Goal: Obtain resource: Download file/media

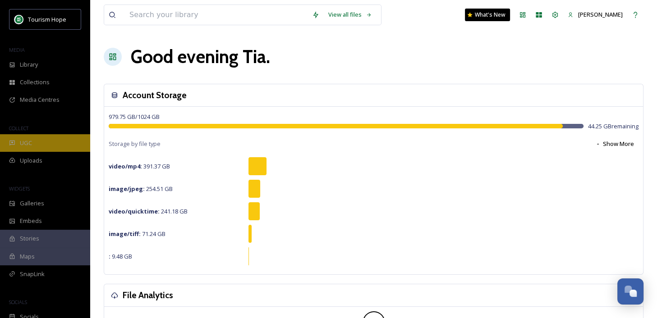
click at [42, 143] on div "UGC" at bounding box center [45, 143] width 90 height 18
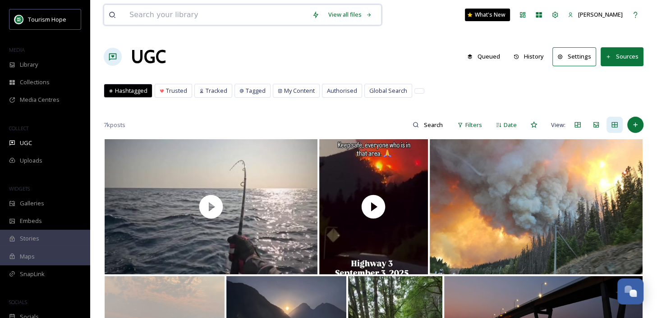
click at [212, 11] on input at bounding box center [216, 15] width 183 height 20
type input "fall"
click at [350, 13] on div "Search" at bounding box center [350, 15] width 28 height 18
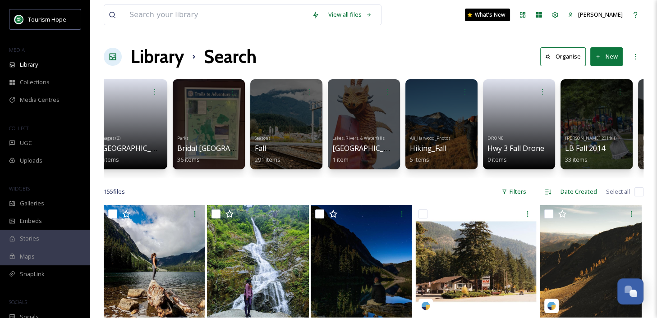
scroll to position [0, 362]
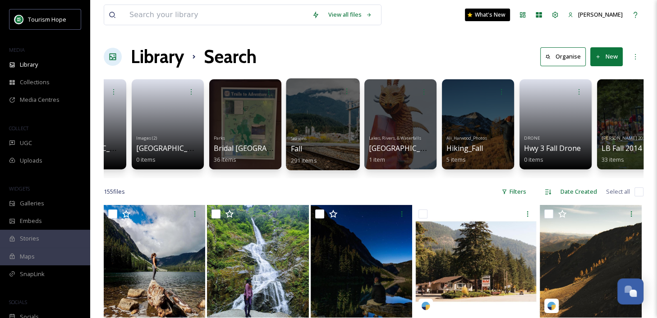
click at [333, 130] on div at bounding box center [322, 124] width 73 height 92
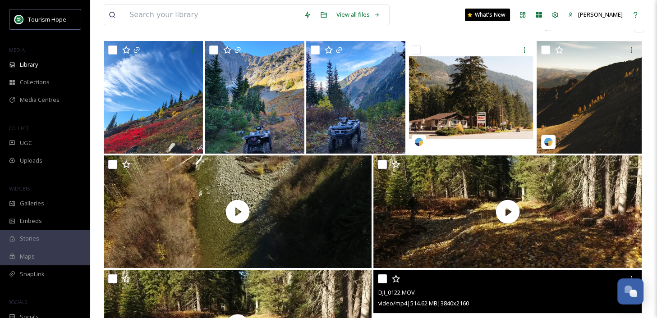
scroll to position [47, 0]
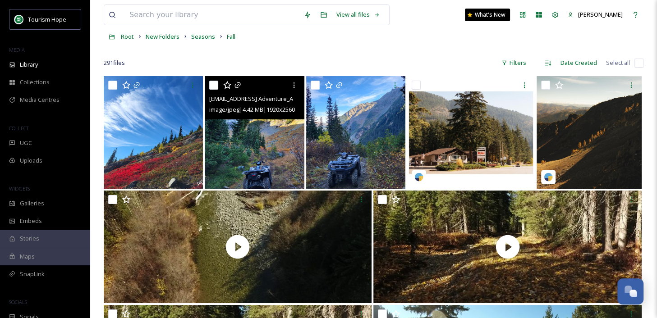
click at [265, 153] on img at bounding box center [254, 132] width 99 height 113
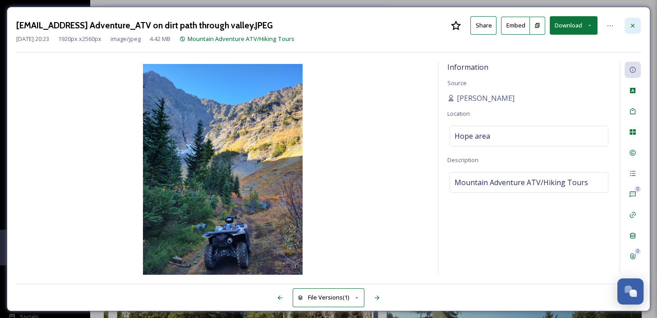
click at [635, 24] on icon at bounding box center [632, 25] width 7 height 7
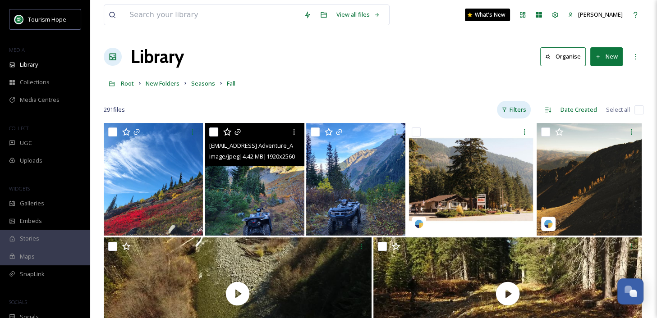
click at [527, 103] on div "Filters" at bounding box center [514, 110] width 34 height 18
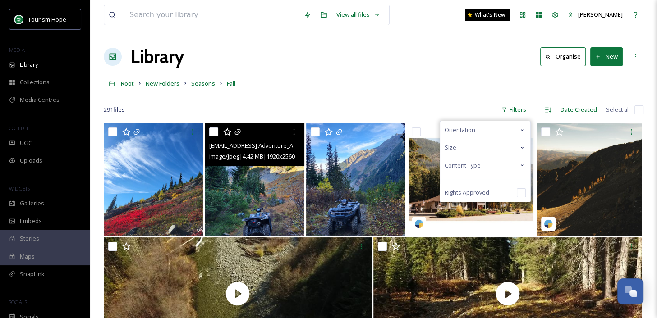
click at [484, 166] on div "Content Type" at bounding box center [485, 166] width 90 height 18
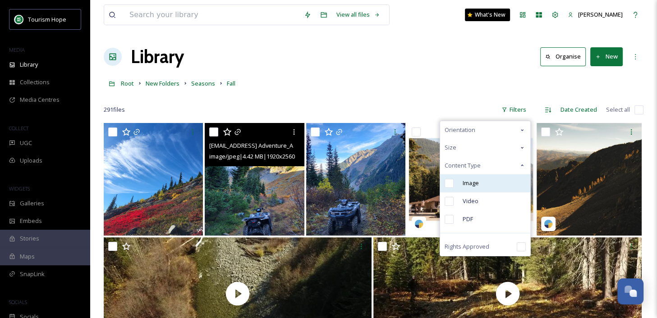
click at [481, 183] on div "Image" at bounding box center [485, 183] width 90 height 18
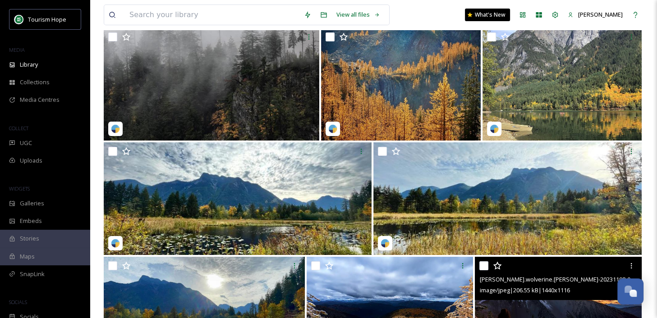
scroll to position [3184, 0]
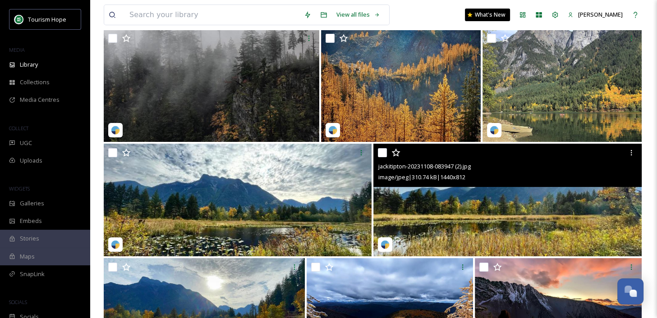
click at [501, 212] on img at bounding box center [507, 200] width 268 height 113
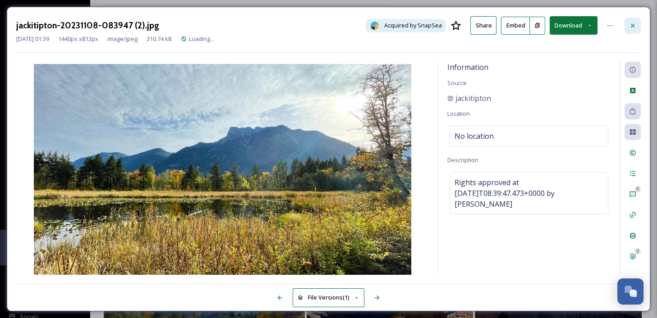
click at [633, 22] on icon at bounding box center [632, 25] width 7 height 7
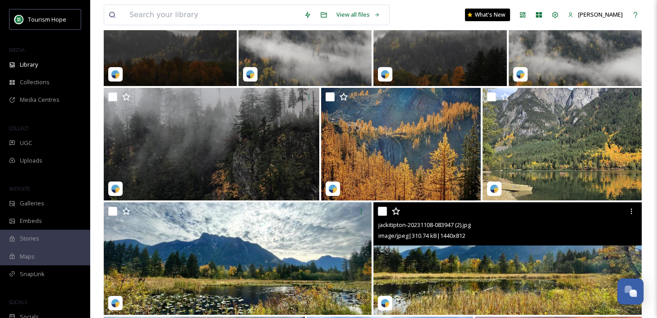
scroll to position [3124, 0]
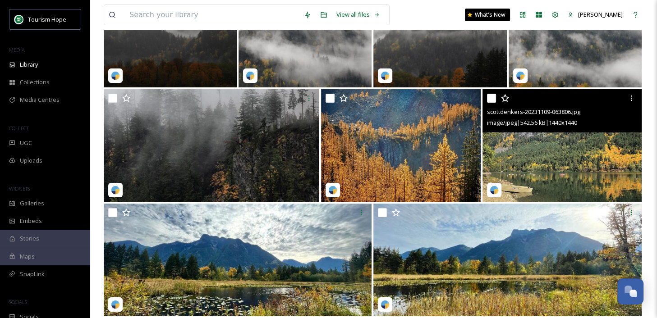
click at [546, 178] on img at bounding box center [561, 145] width 159 height 113
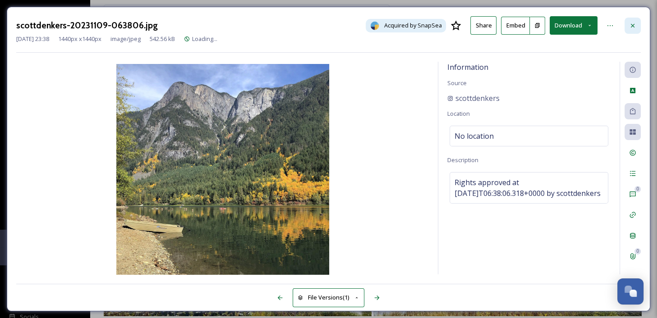
click at [636, 23] on div at bounding box center [632, 26] width 16 height 16
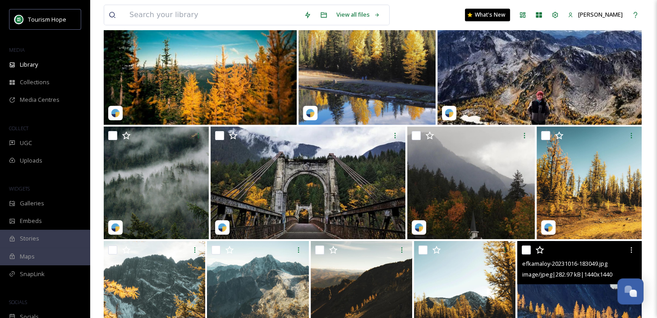
scroll to position [3888, 0]
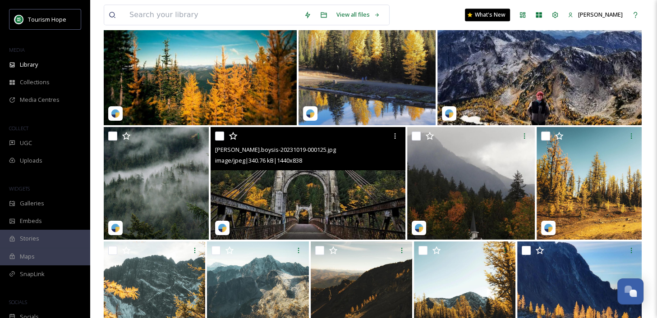
click at [348, 203] on img at bounding box center [307, 183] width 195 height 113
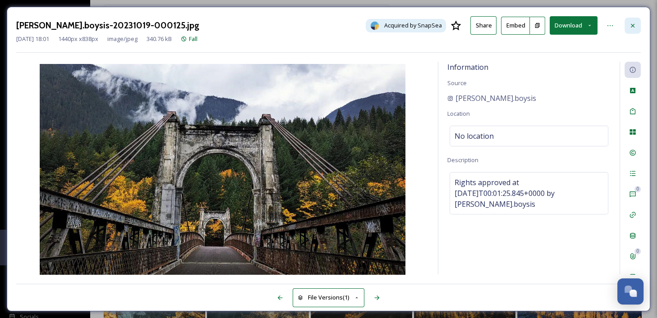
click at [635, 23] on icon at bounding box center [632, 25] width 7 height 7
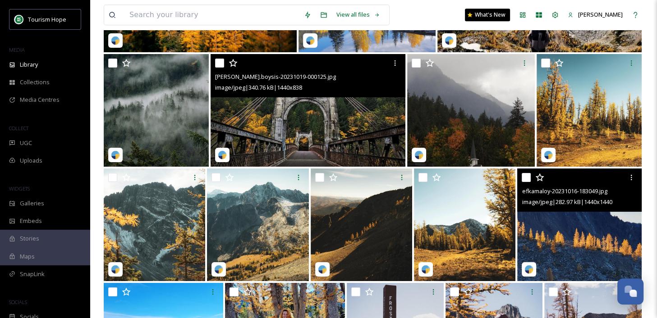
scroll to position [3959, 0]
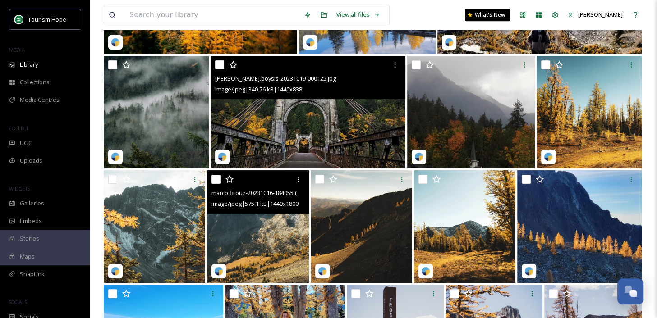
click at [295, 225] on img at bounding box center [257, 226] width 101 height 113
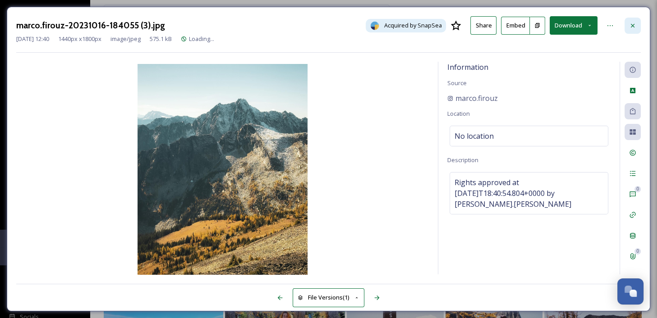
click at [631, 23] on icon at bounding box center [632, 25] width 7 height 7
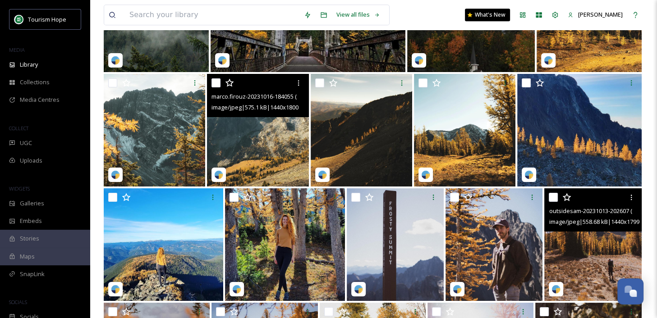
scroll to position [4057, 0]
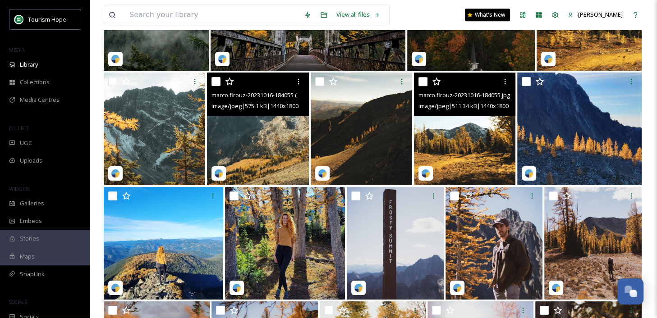
click at [456, 99] on span "marco.firouz-20231016-184055.jpg" at bounding box center [463, 95] width 91 height 8
click at [456, 129] on img at bounding box center [464, 129] width 101 height 113
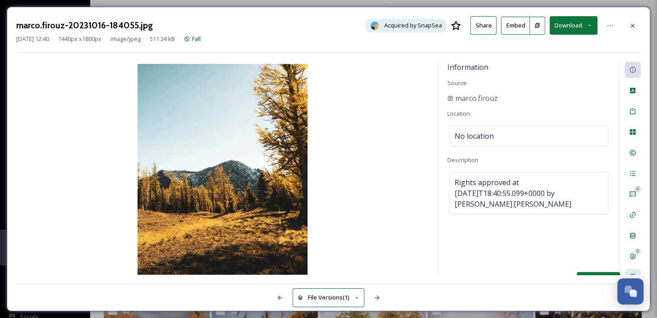
click at [631, 272] on div "Social Information" at bounding box center [632, 277] width 16 height 16
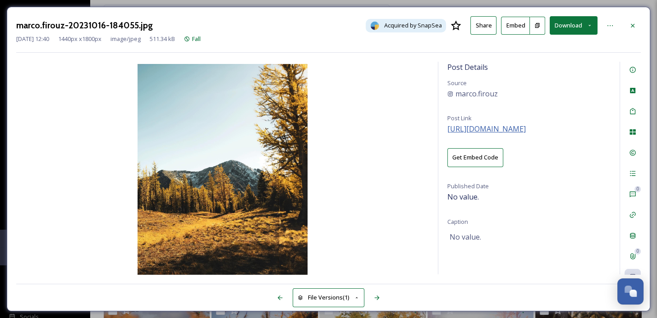
click at [502, 127] on span "[URL][DOMAIN_NAME]" at bounding box center [486, 129] width 78 height 10
click at [630, 23] on icon at bounding box center [632, 25] width 7 height 7
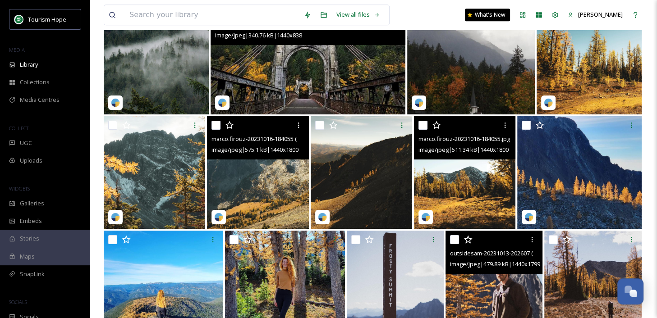
scroll to position [4011, 0]
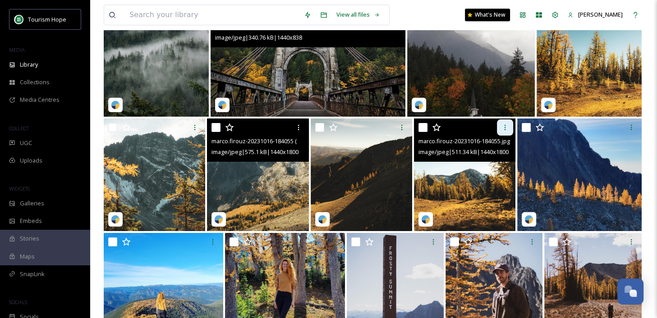
click at [504, 133] on div at bounding box center [505, 127] width 16 height 16
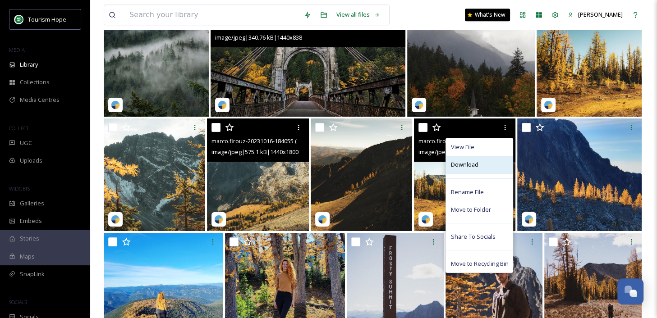
click at [488, 160] on div "Download" at bounding box center [479, 165] width 67 height 18
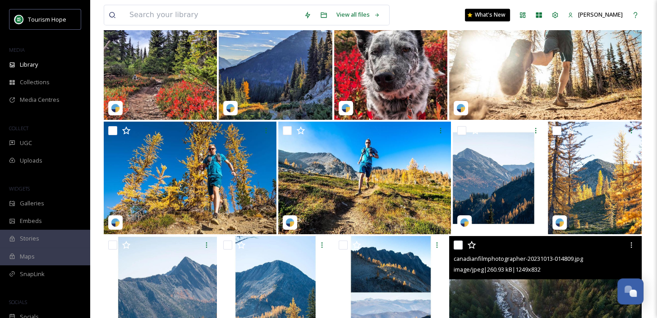
scroll to position [4588, 0]
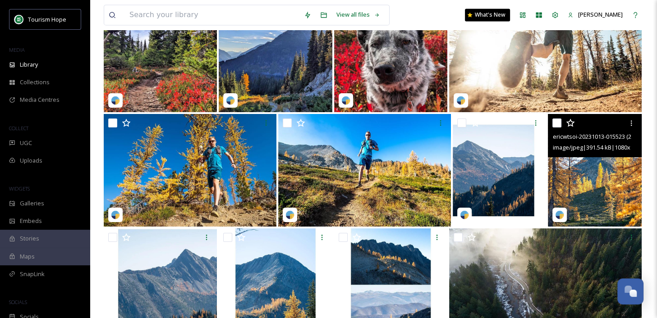
click at [600, 167] on img at bounding box center [594, 170] width 93 height 113
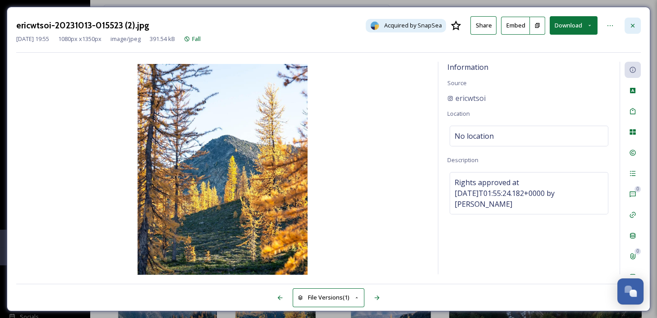
click at [631, 29] on icon at bounding box center [632, 25] width 7 height 7
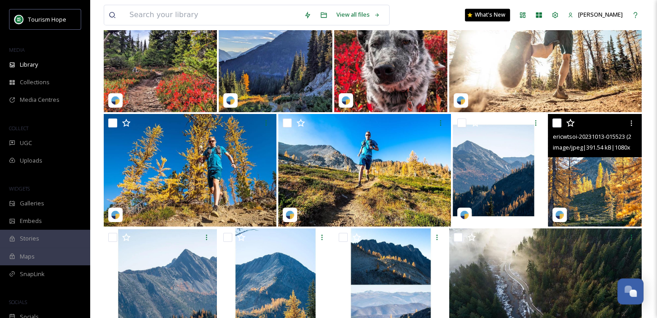
click at [608, 187] on img at bounding box center [594, 170] width 93 height 113
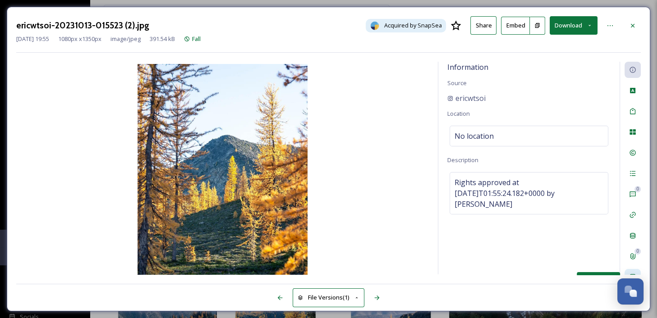
click at [630, 274] on icon at bounding box center [632, 277] width 7 height 7
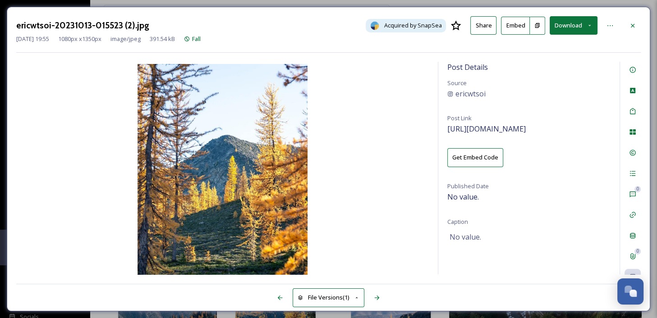
click at [529, 122] on div "Post Details Source ericwtsoi Post Link [URL][DOMAIN_NAME] Get Embed Code Publi…" at bounding box center [528, 168] width 181 height 213
click at [525, 126] on span "[URL][DOMAIN_NAME]" at bounding box center [486, 129] width 78 height 10
click at [633, 25] on icon at bounding box center [632, 25] width 4 height 4
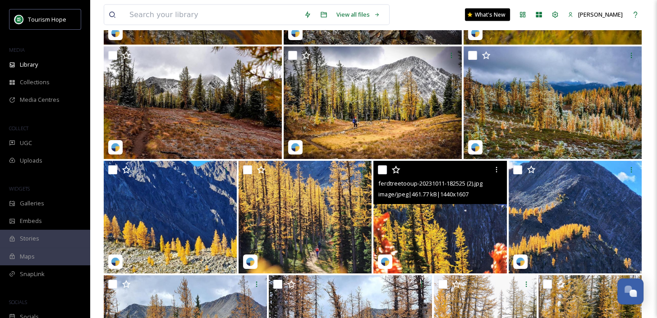
scroll to position [4998, 0]
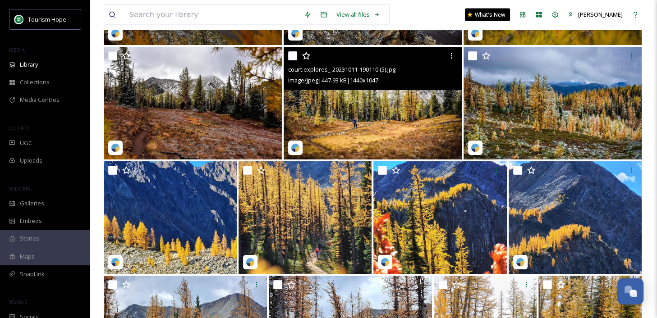
click at [385, 122] on img at bounding box center [372, 103] width 178 height 113
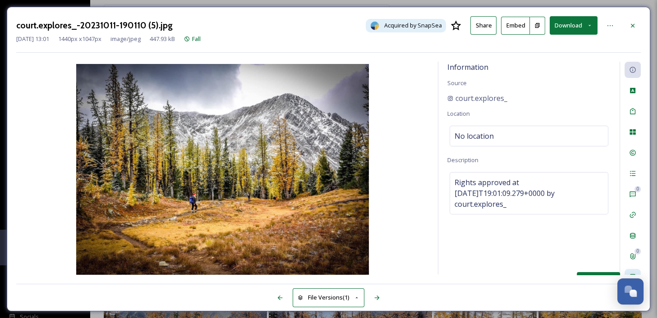
click at [631, 272] on div "Social Information" at bounding box center [632, 277] width 16 height 16
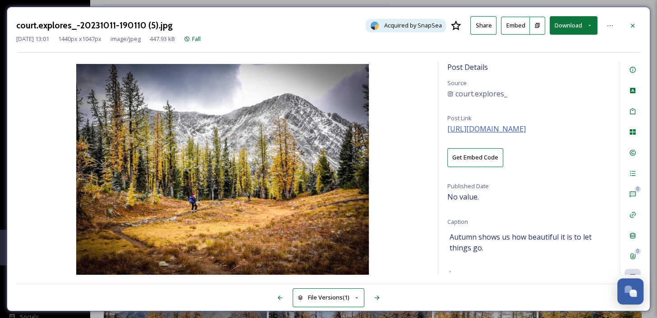
click at [513, 129] on span "[URL][DOMAIN_NAME]" at bounding box center [486, 129] width 78 height 10
click at [632, 24] on icon at bounding box center [632, 25] width 7 height 7
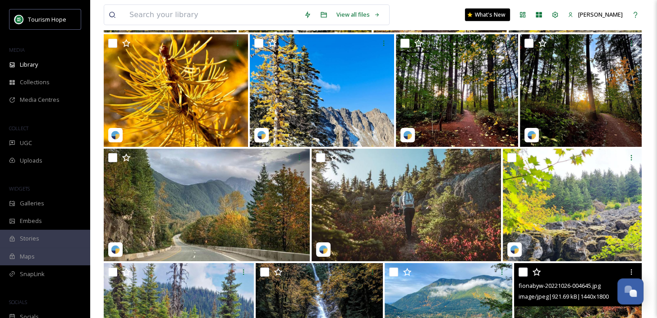
scroll to position [6046, 0]
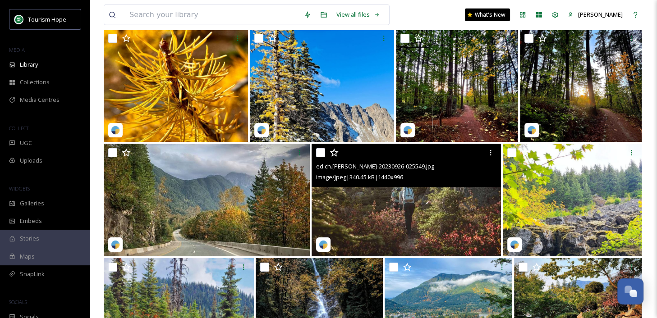
click at [411, 212] on img at bounding box center [405, 200] width 189 height 113
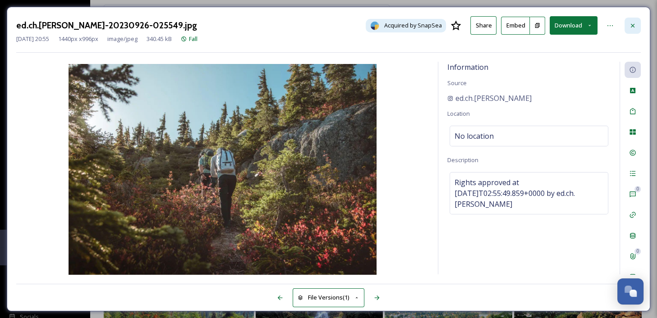
click at [634, 27] on icon at bounding box center [632, 25] width 4 height 4
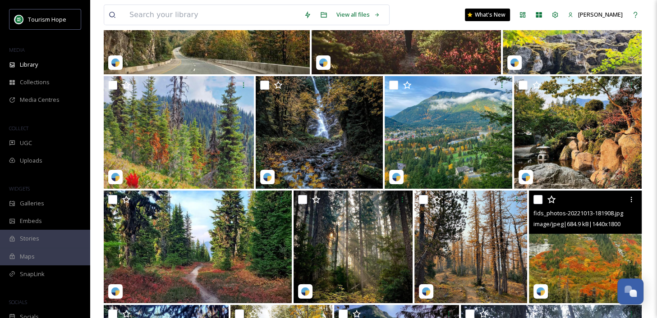
scroll to position [6233, 0]
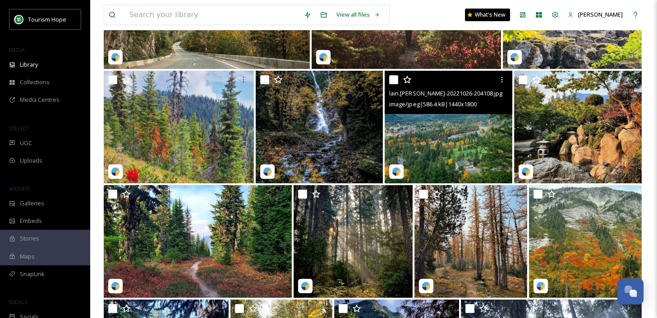
click at [443, 148] on img at bounding box center [448, 127] width 128 height 113
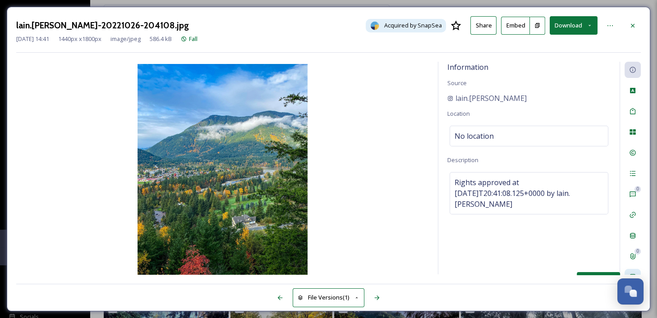
click at [633, 270] on div "Social Information" at bounding box center [632, 277] width 16 height 16
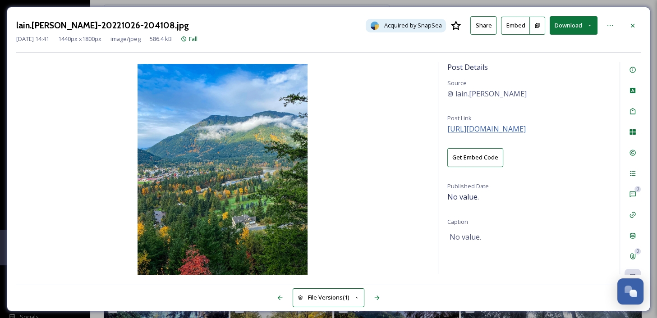
click at [521, 131] on span "[URL][DOMAIN_NAME]" at bounding box center [486, 129] width 78 height 10
click at [635, 25] on icon at bounding box center [632, 25] width 7 height 7
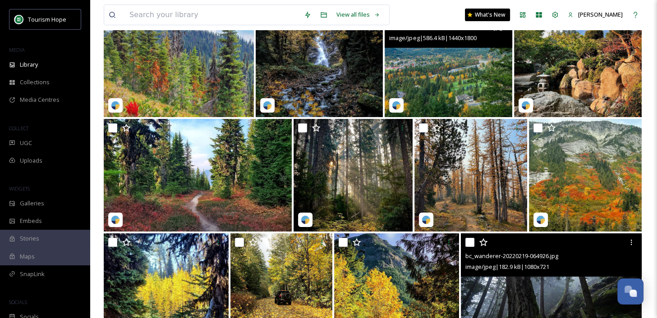
scroll to position [6302, 0]
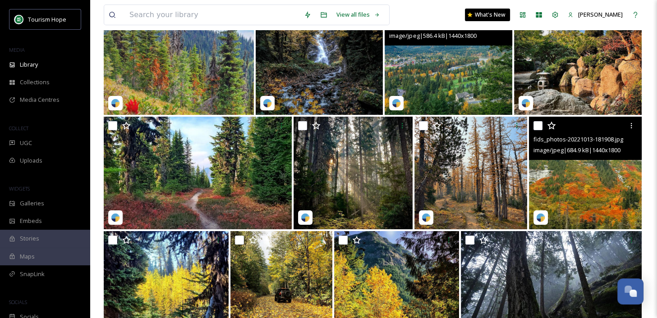
click at [589, 183] on img at bounding box center [585, 173] width 113 height 113
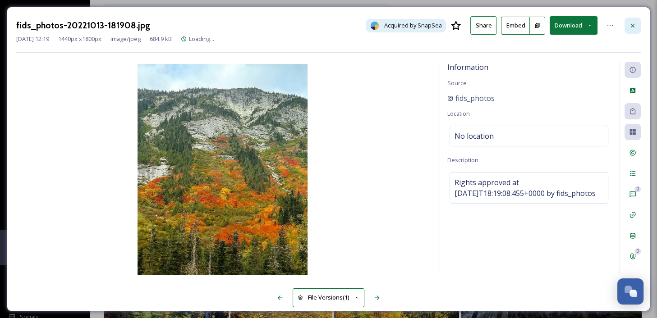
click at [631, 26] on icon at bounding box center [632, 25] width 7 height 7
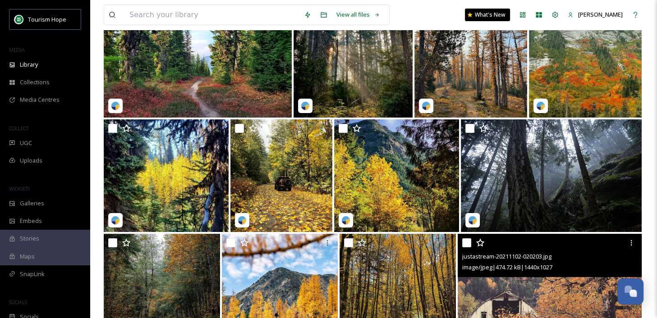
scroll to position [6537, 0]
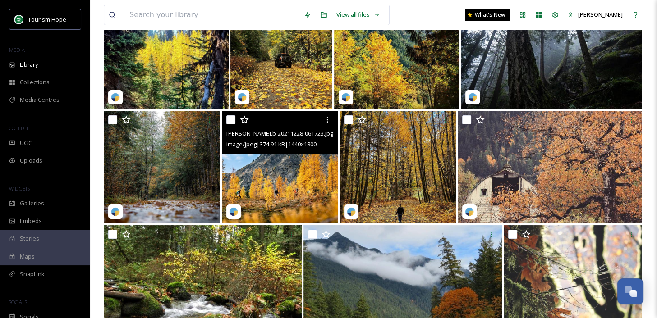
click at [288, 173] on img at bounding box center [280, 167] width 116 height 113
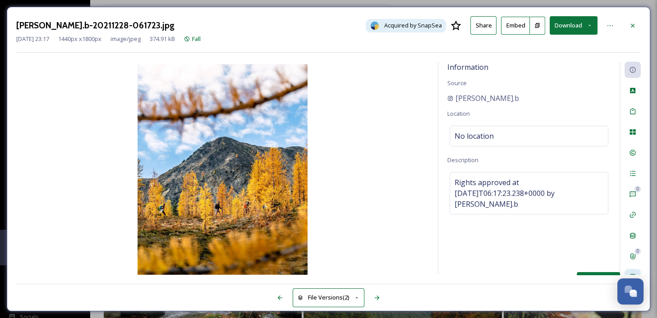
click at [631, 270] on div "Social Information" at bounding box center [632, 277] width 16 height 16
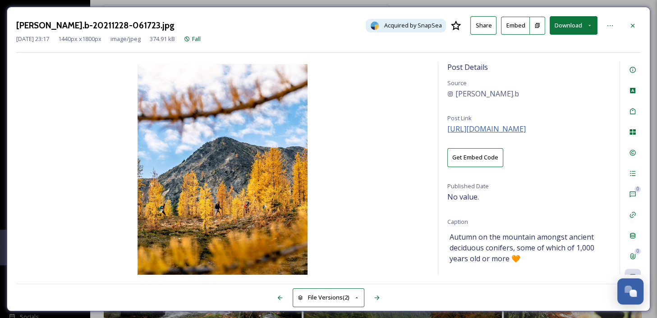
click at [506, 124] on span "[URL][DOMAIN_NAME]" at bounding box center [486, 129] width 78 height 10
click at [631, 22] on icon at bounding box center [632, 25] width 7 height 7
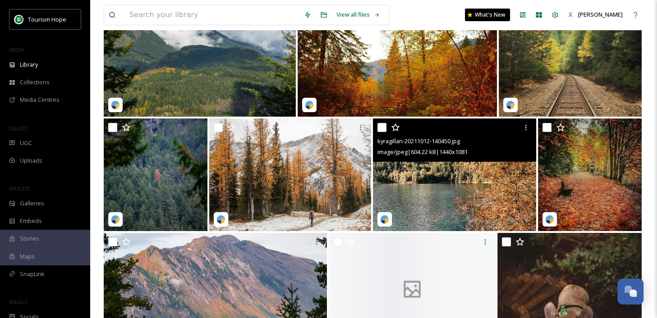
scroll to position [6873, 0]
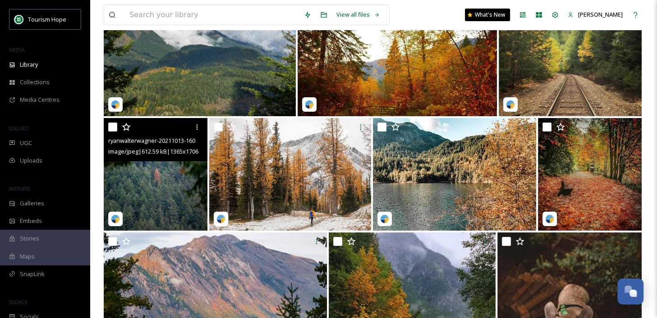
click at [165, 187] on img at bounding box center [156, 174] width 104 height 113
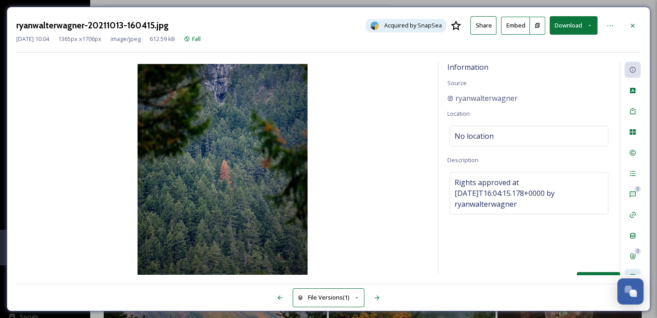
click at [632, 269] on div "Social Information" at bounding box center [632, 277] width 16 height 16
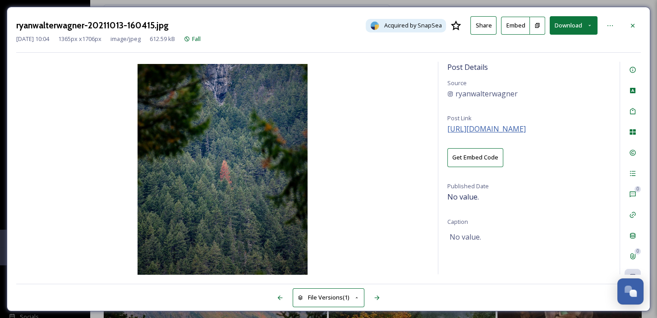
click at [507, 126] on span "[URL][DOMAIN_NAME]" at bounding box center [486, 129] width 78 height 10
click at [632, 27] on icon at bounding box center [632, 25] width 7 height 7
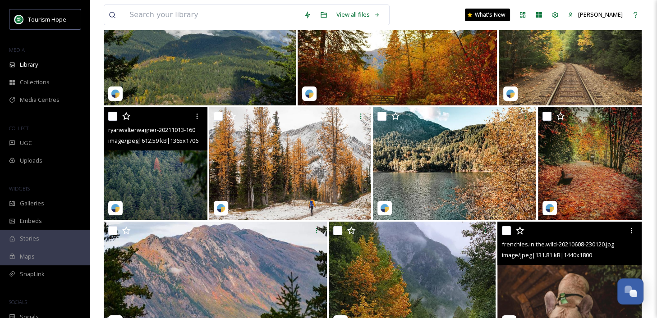
scroll to position [6886, 0]
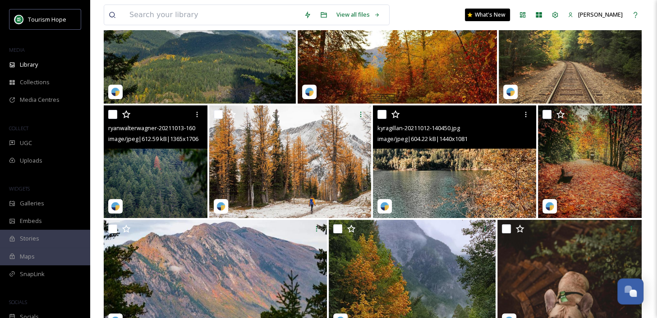
click at [470, 176] on img at bounding box center [455, 161] width 164 height 113
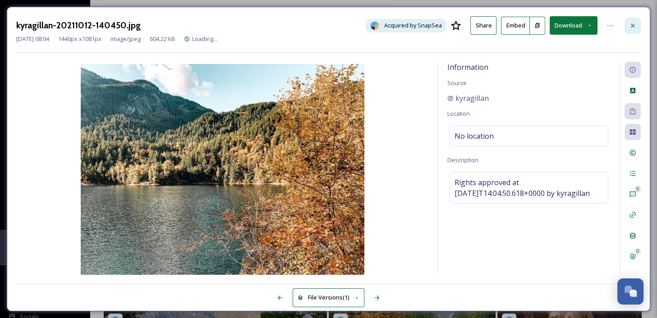
click at [630, 24] on icon at bounding box center [632, 25] width 7 height 7
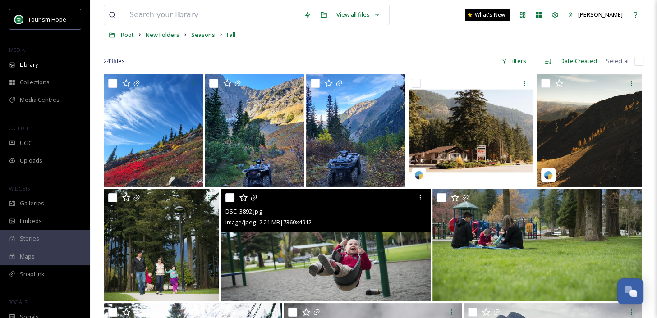
scroll to position [46, 0]
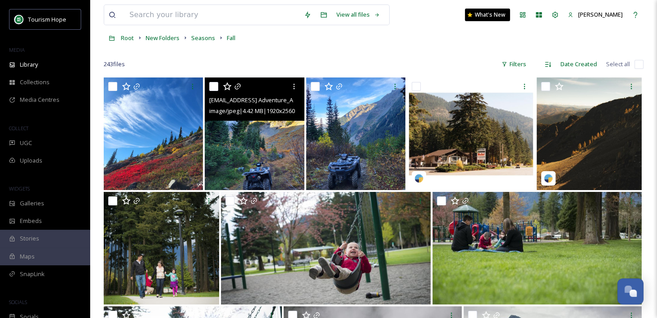
click at [255, 167] on img at bounding box center [254, 134] width 99 height 113
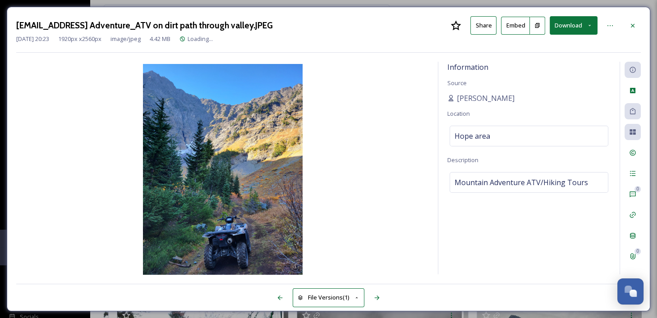
click at [575, 27] on button "Download" at bounding box center [573, 25] width 48 height 18
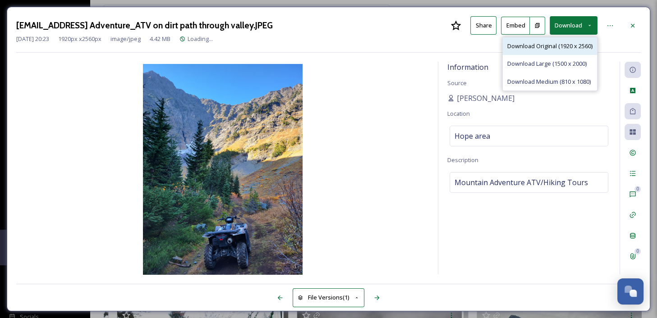
click at [570, 49] on span "Download Original (1920 x 2560)" at bounding box center [549, 46] width 85 height 9
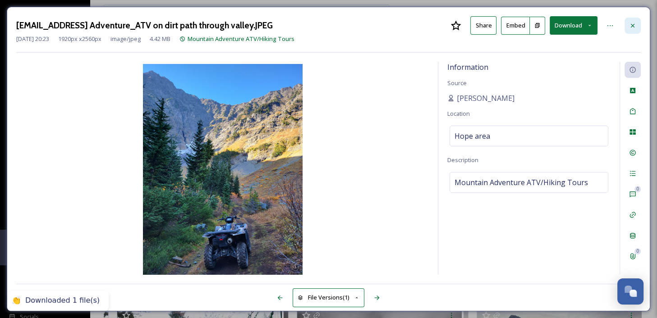
click at [633, 27] on icon at bounding box center [632, 25] width 7 height 7
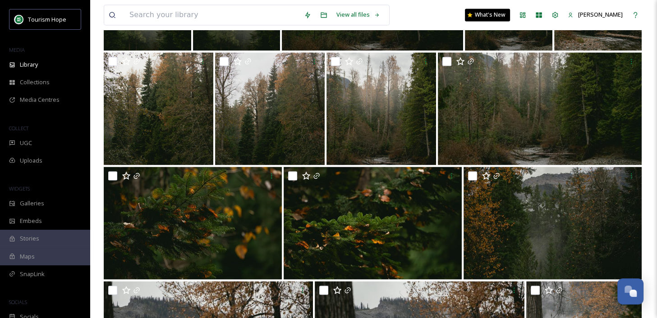
scroll to position [1334, 0]
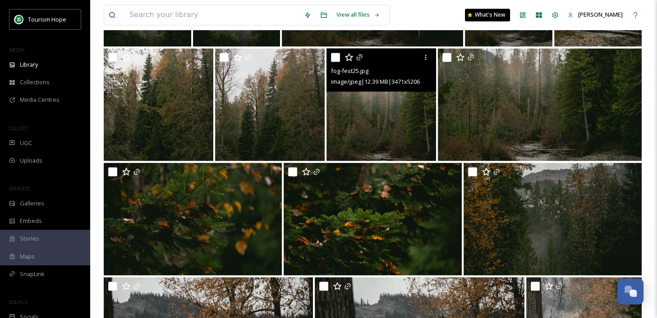
click at [383, 107] on img at bounding box center [381, 104] width 110 height 113
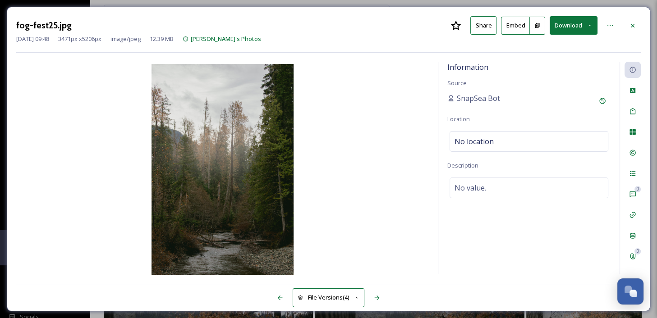
click at [568, 22] on button "Download" at bounding box center [573, 25] width 48 height 18
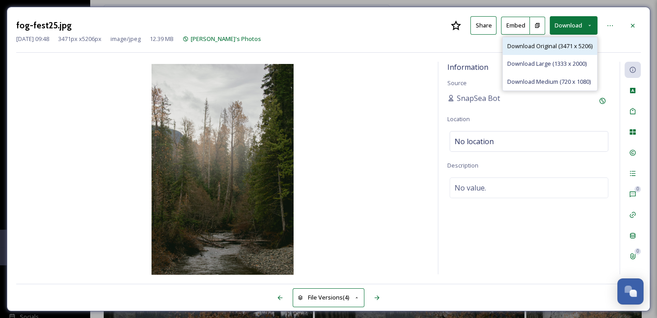
click at [564, 50] on div "Download Original (3471 x 5206)" at bounding box center [549, 46] width 94 height 18
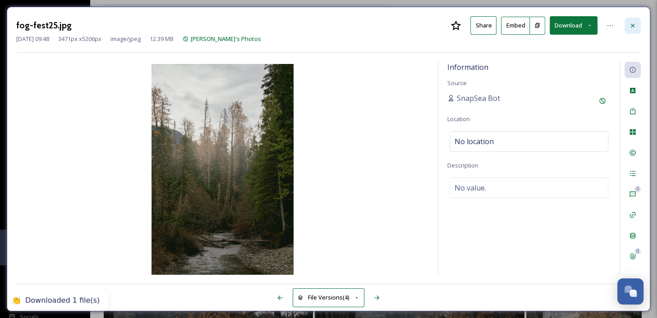
click at [631, 25] on icon at bounding box center [632, 25] width 7 height 7
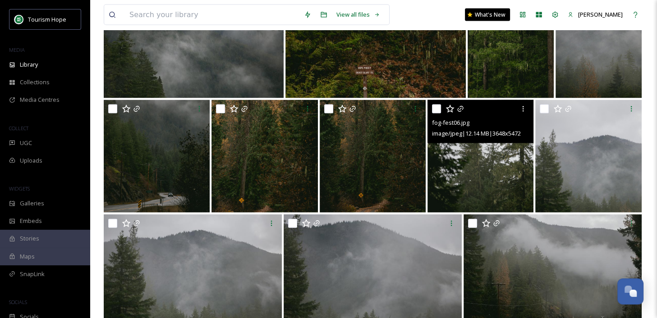
scroll to position [1856, 0]
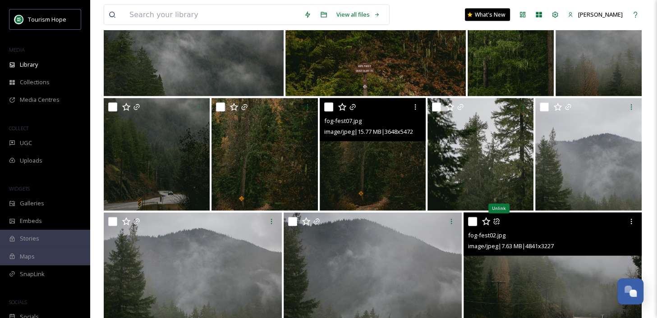
click at [407, 184] on img at bounding box center [373, 154] width 106 height 113
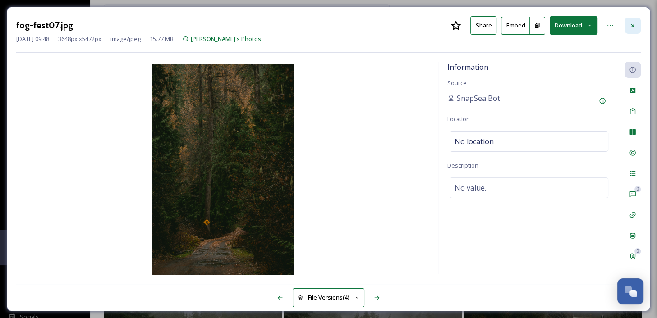
click at [633, 23] on icon at bounding box center [632, 25] width 7 height 7
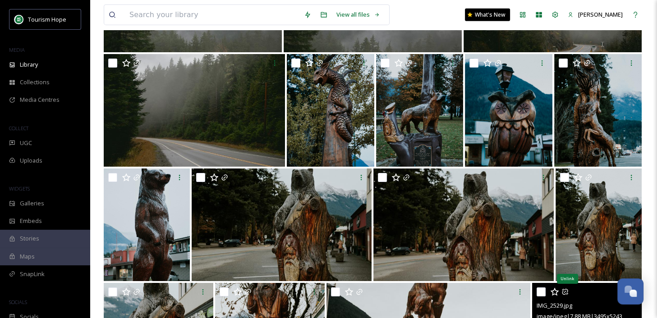
scroll to position [2128, 0]
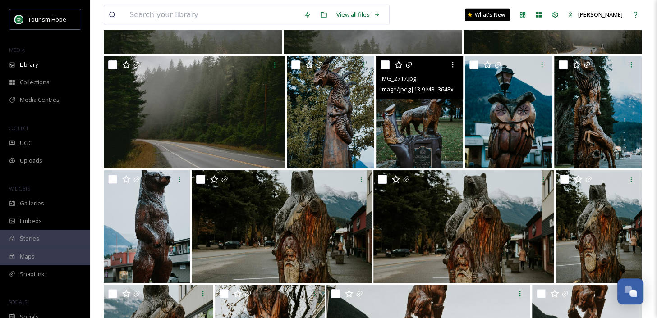
click at [429, 115] on img at bounding box center [419, 112] width 87 height 113
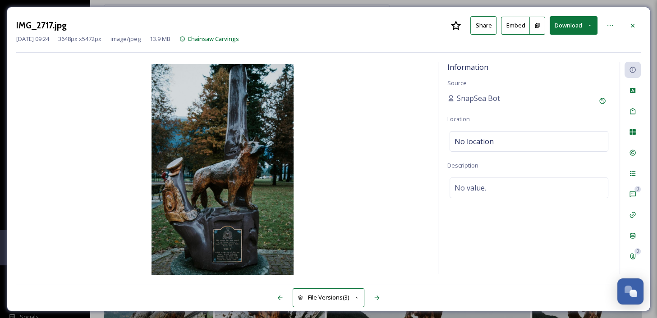
click at [575, 29] on button "Download" at bounding box center [573, 25] width 48 height 18
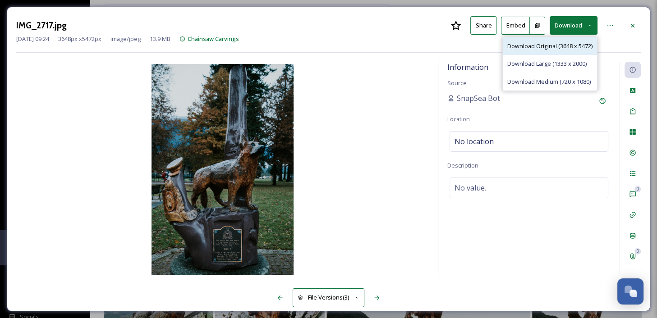
click at [575, 46] on span "Download Original (3648 x 5472)" at bounding box center [549, 46] width 85 height 9
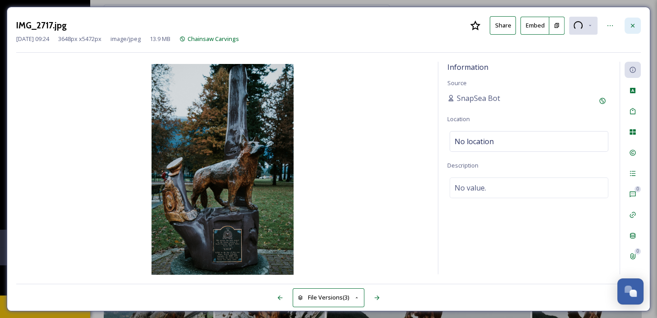
click at [633, 26] on icon at bounding box center [632, 25] width 4 height 4
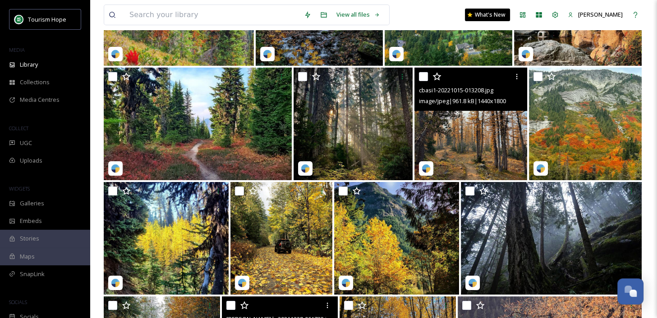
scroll to position [6352, 0]
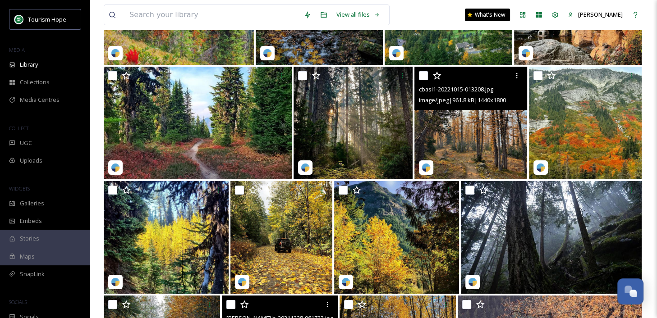
click at [468, 153] on img at bounding box center [470, 123] width 113 height 113
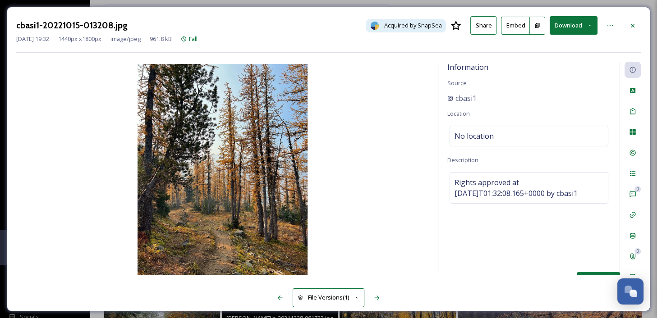
click at [630, 271] on div "Social Information" at bounding box center [632, 277] width 16 height 16
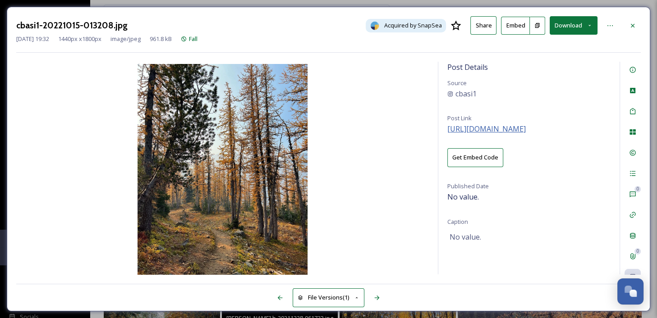
click at [525, 130] on span "[URL][DOMAIN_NAME]" at bounding box center [486, 129] width 78 height 10
click at [637, 26] on div at bounding box center [632, 26] width 16 height 16
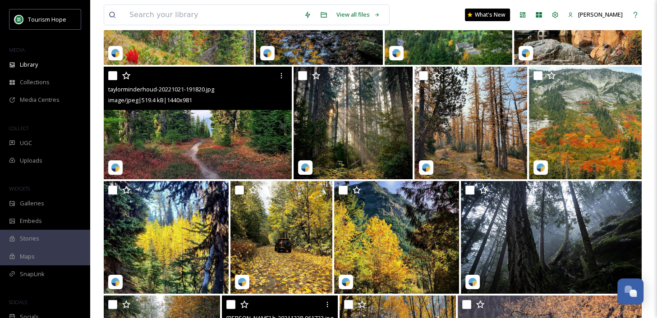
click at [252, 127] on img at bounding box center [198, 123] width 188 height 113
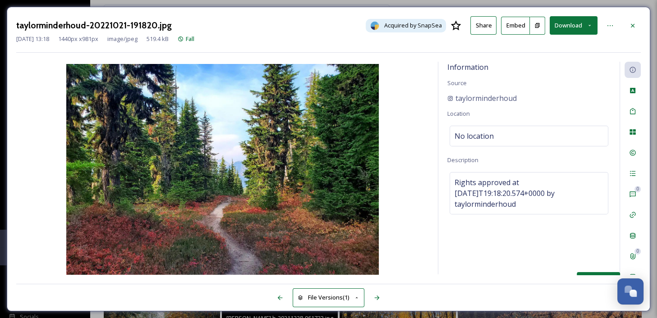
click at [631, 269] on div "Social Information" at bounding box center [632, 277] width 16 height 16
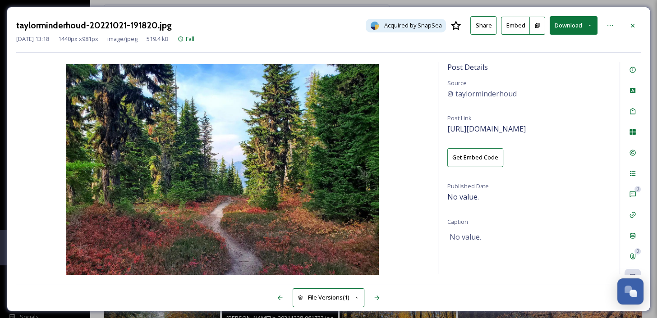
click at [539, 133] on div "Post Details Source taylorminderhoud Post Link [URL][DOMAIN_NAME] Get Embed Cod…" at bounding box center [528, 168] width 181 height 213
click at [525, 128] on span "[URL][DOMAIN_NAME]" at bounding box center [486, 129] width 78 height 10
click at [631, 23] on icon at bounding box center [632, 25] width 7 height 7
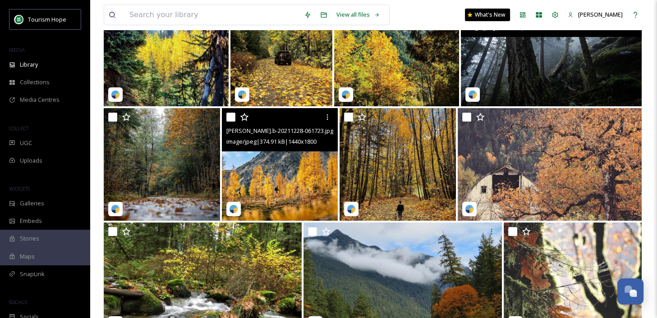
scroll to position [6540, 0]
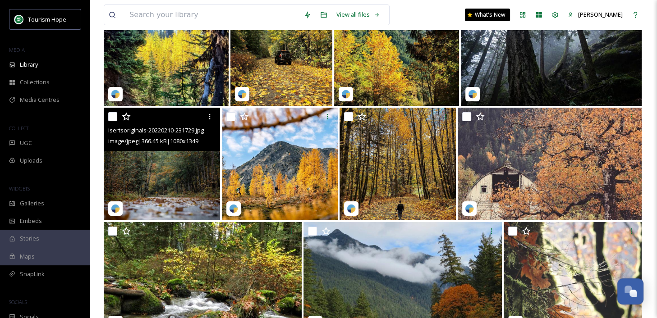
click at [176, 176] on img at bounding box center [162, 164] width 116 height 113
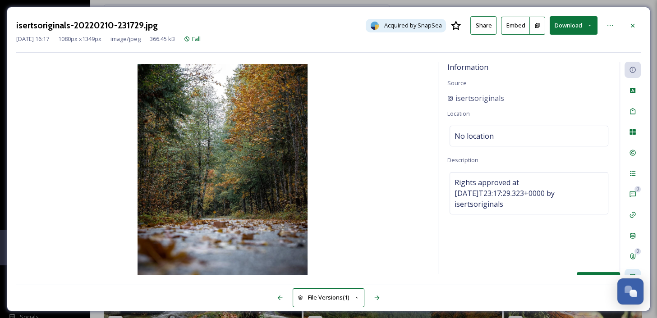
click at [632, 270] on div "Social Information" at bounding box center [632, 277] width 16 height 16
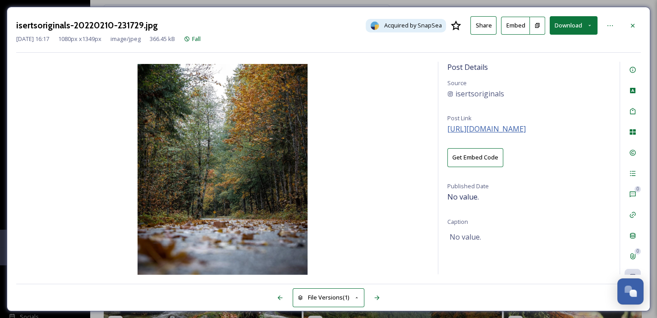
click at [525, 126] on span "[URL][DOMAIN_NAME]" at bounding box center [486, 129] width 78 height 10
click at [632, 29] on div at bounding box center [632, 26] width 16 height 16
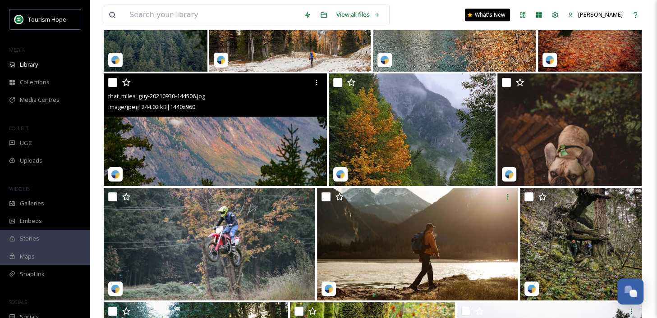
scroll to position [7032, 0]
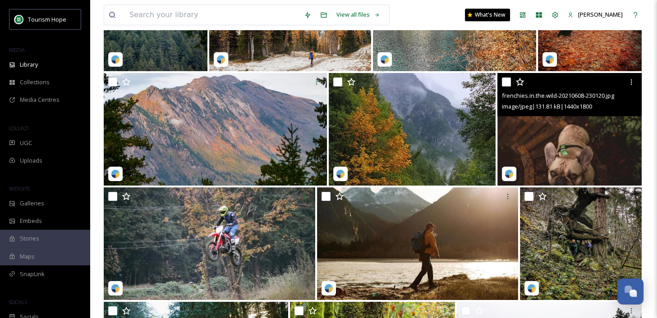
click at [536, 148] on img at bounding box center [569, 129] width 144 height 113
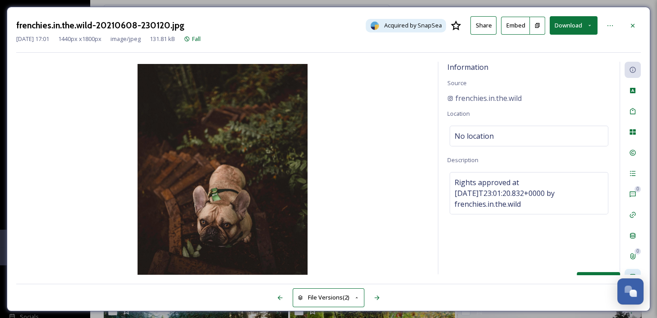
click at [632, 274] on icon at bounding box center [632, 277] width 6 height 6
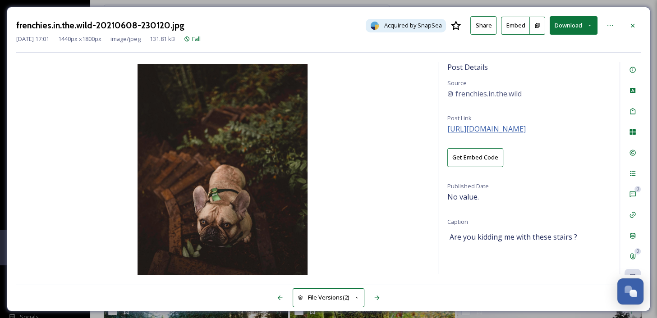
click at [525, 128] on span "[URL][DOMAIN_NAME]" at bounding box center [486, 129] width 78 height 10
click at [631, 23] on icon at bounding box center [632, 25] width 7 height 7
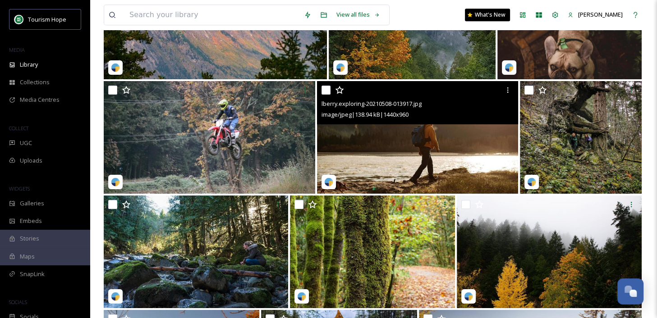
scroll to position [7352, 0]
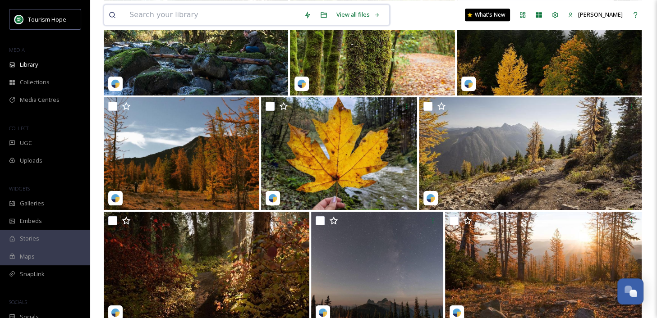
click at [218, 16] on input at bounding box center [212, 15] width 174 height 20
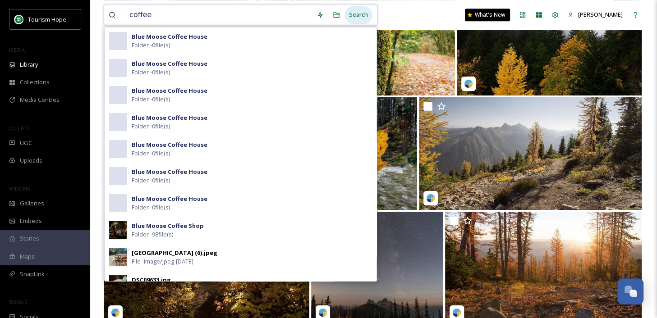
type input "coffee"
click at [360, 11] on div "Search" at bounding box center [358, 15] width 28 height 18
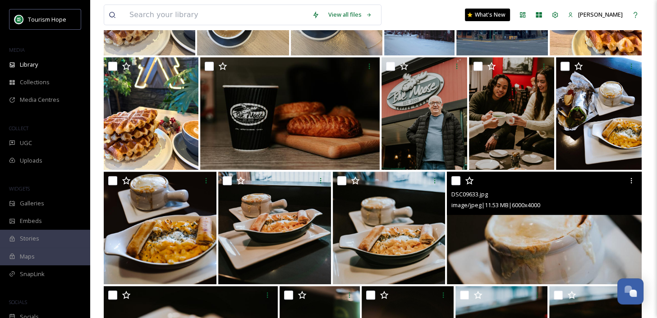
scroll to position [379, 0]
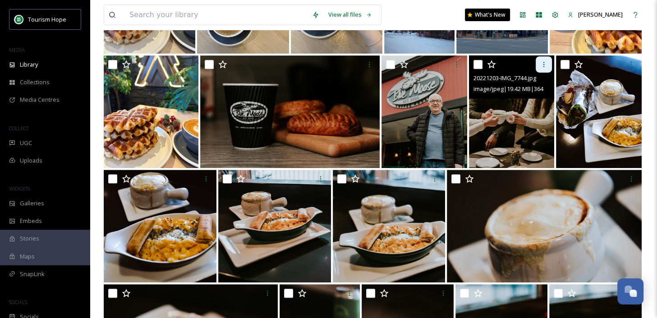
click at [544, 67] on icon at bounding box center [543, 64] width 7 height 7
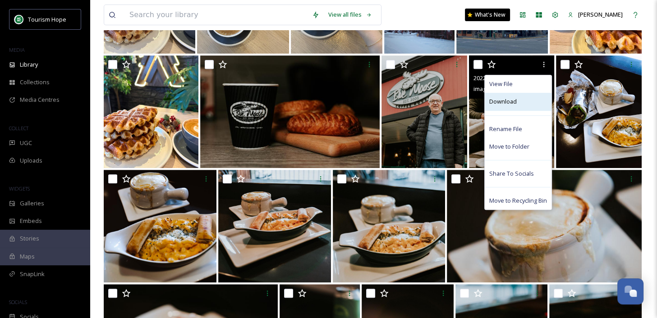
click at [521, 103] on div "Download" at bounding box center [517, 102] width 67 height 18
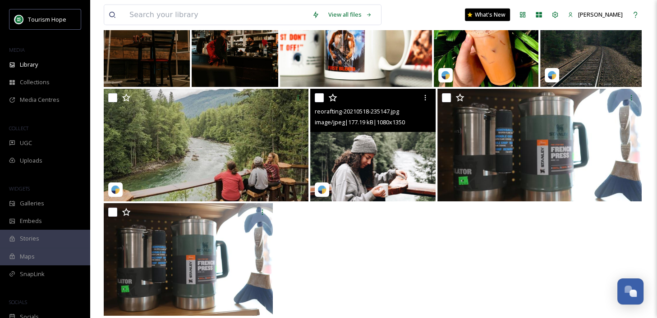
scroll to position [2518, 0]
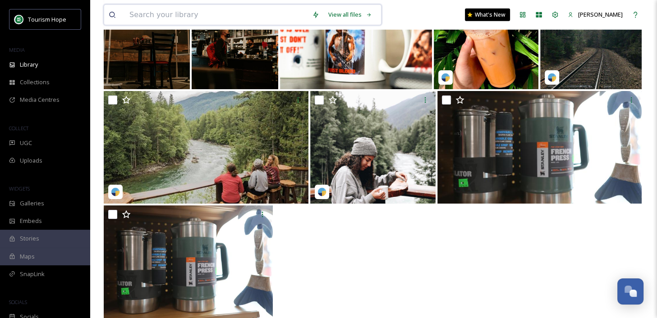
click at [190, 18] on input at bounding box center [216, 15] width 183 height 20
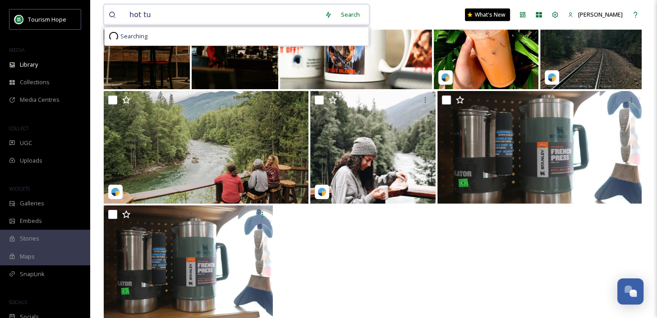
type input "hot tub"
